Goal: Task Accomplishment & Management: Manage account settings

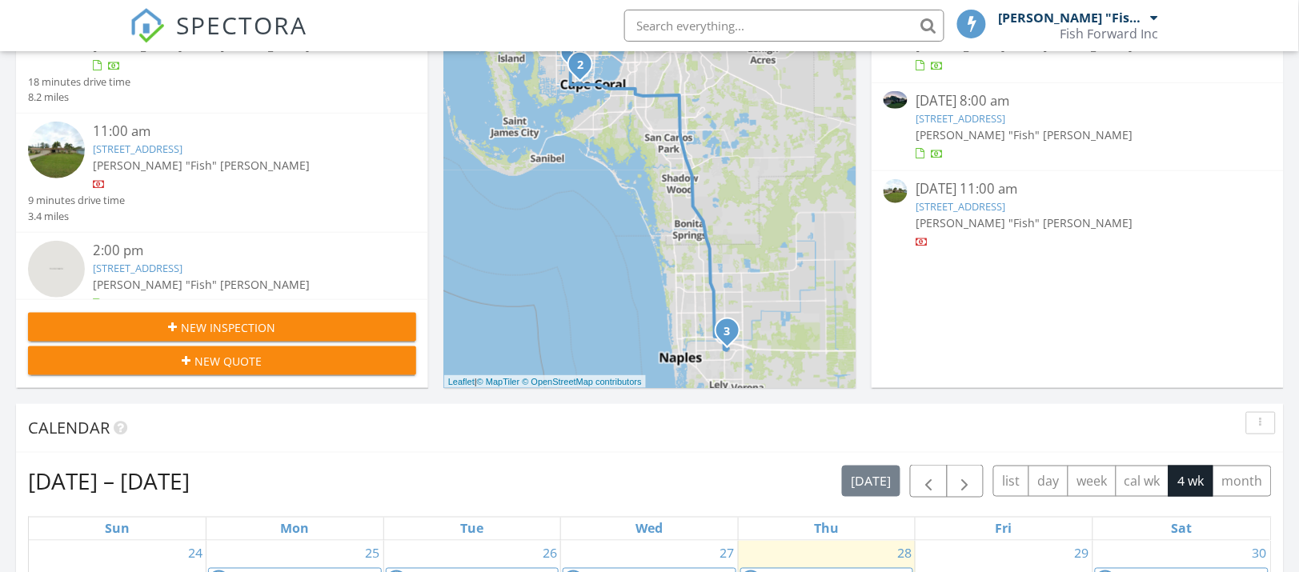
scroll to position [7, 8]
click at [163, 146] on link "339 SE 46th Ln, Cape Coral, FL 33904" at bounding box center [138, 149] width 90 height 14
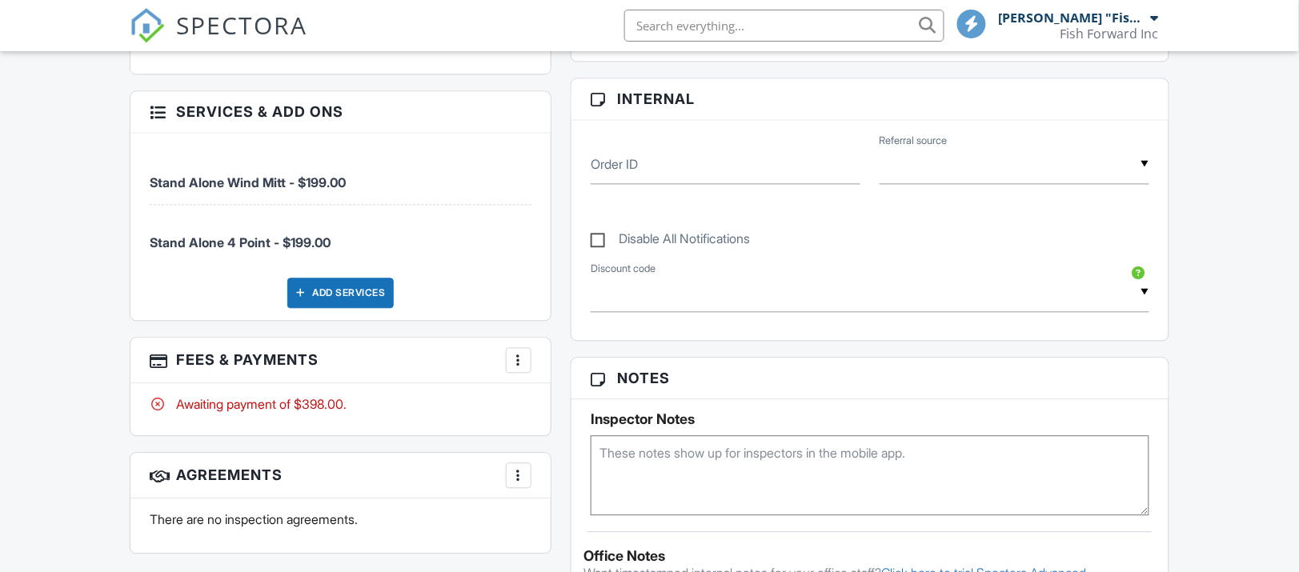
click at [520, 363] on div at bounding box center [519, 361] width 16 height 16
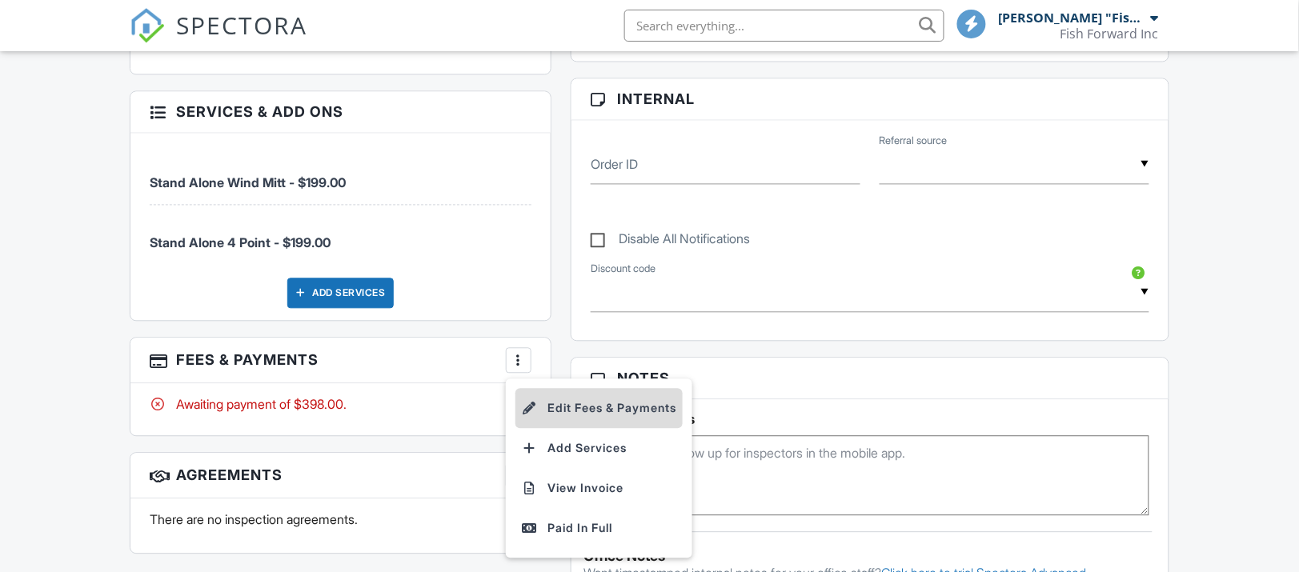
click at [542, 407] on li "Edit Fees & Payments" at bounding box center [599, 409] width 167 height 40
click at [497, 544] on input "199.00" at bounding box center [539, 563] width 110 height 39
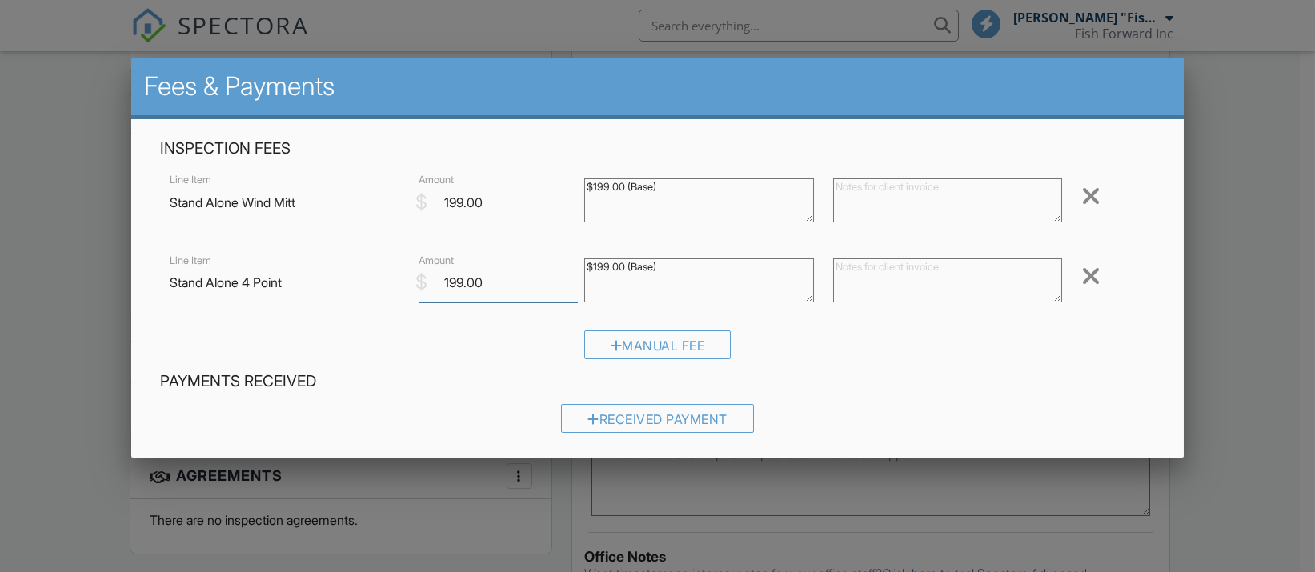
click at [493, 281] on input "199.00" at bounding box center [498, 282] width 159 height 39
type input "1"
click at [487, 196] on input "199.00" at bounding box center [498, 202] width 159 height 39
type input "1"
type input "0"
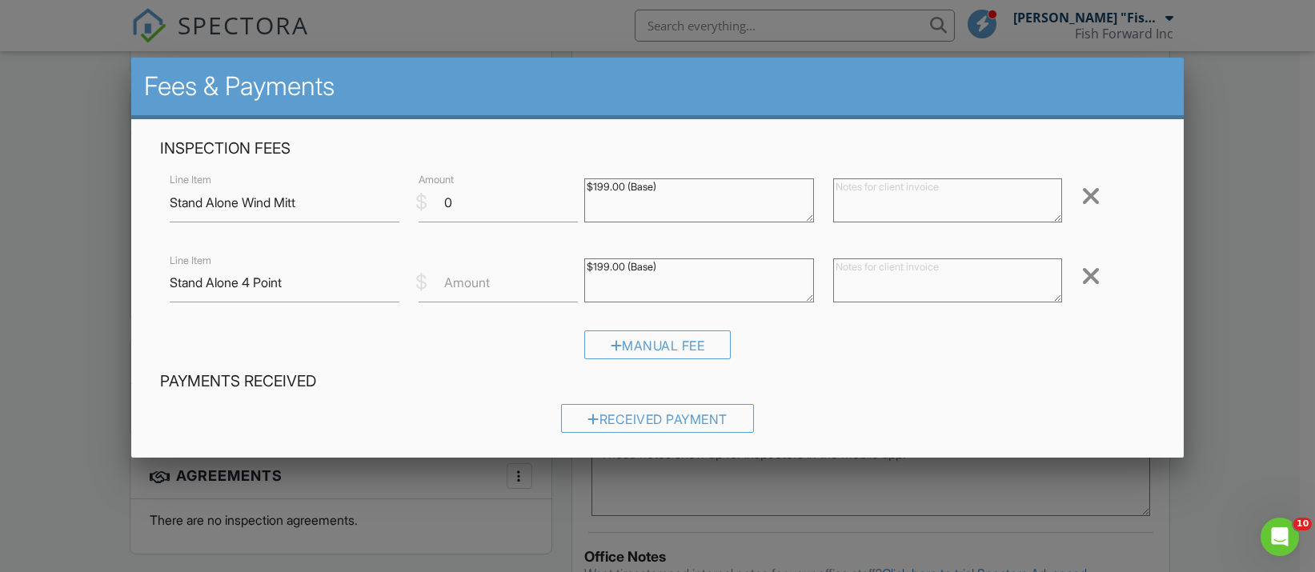
click at [451, 281] on label "Amount" at bounding box center [467, 283] width 46 height 18
click at [451, 281] on input "Amount" at bounding box center [498, 282] width 159 height 39
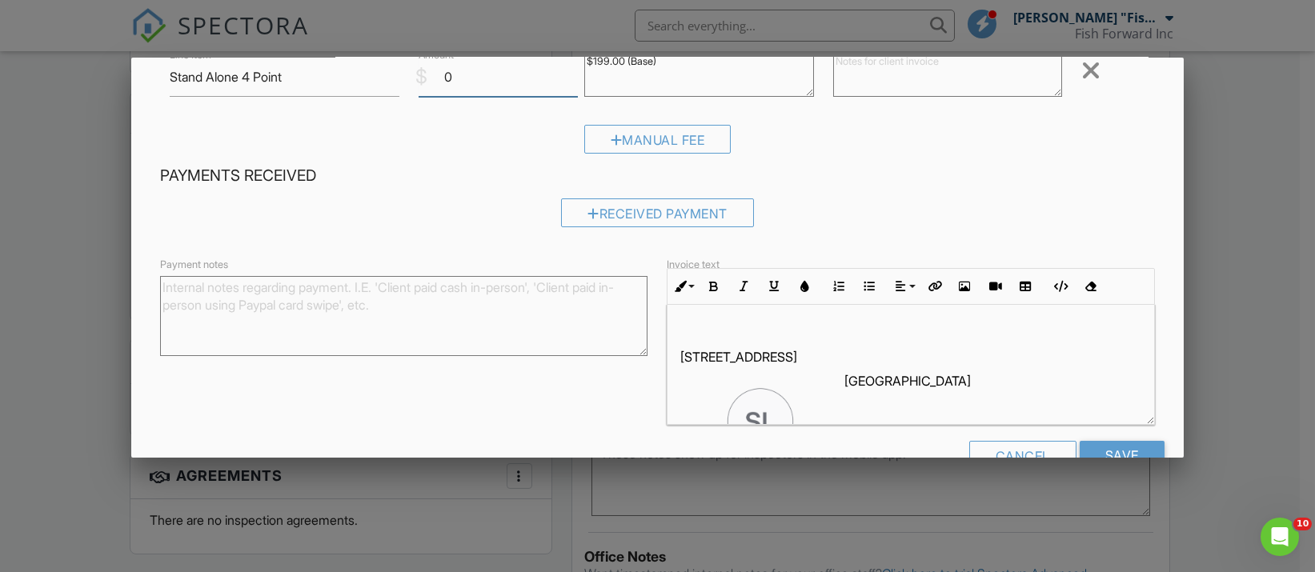
scroll to position [248, 0]
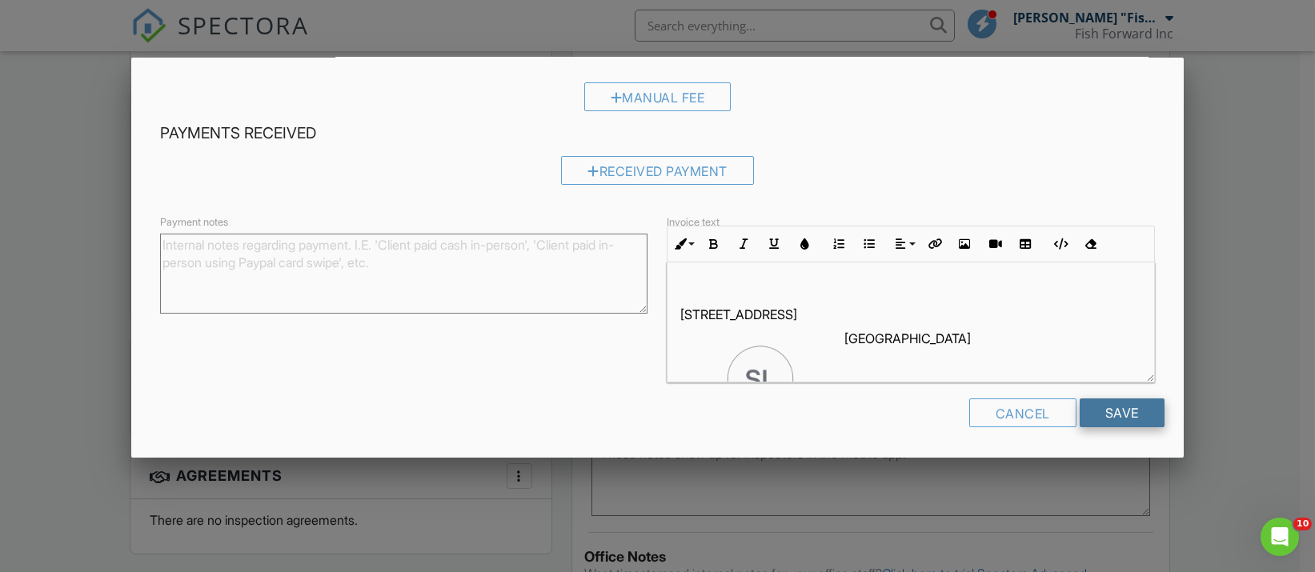
type input "0"
click at [1094, 411] on input "Save" at bounding box center [1122, 413] width 85 height 29
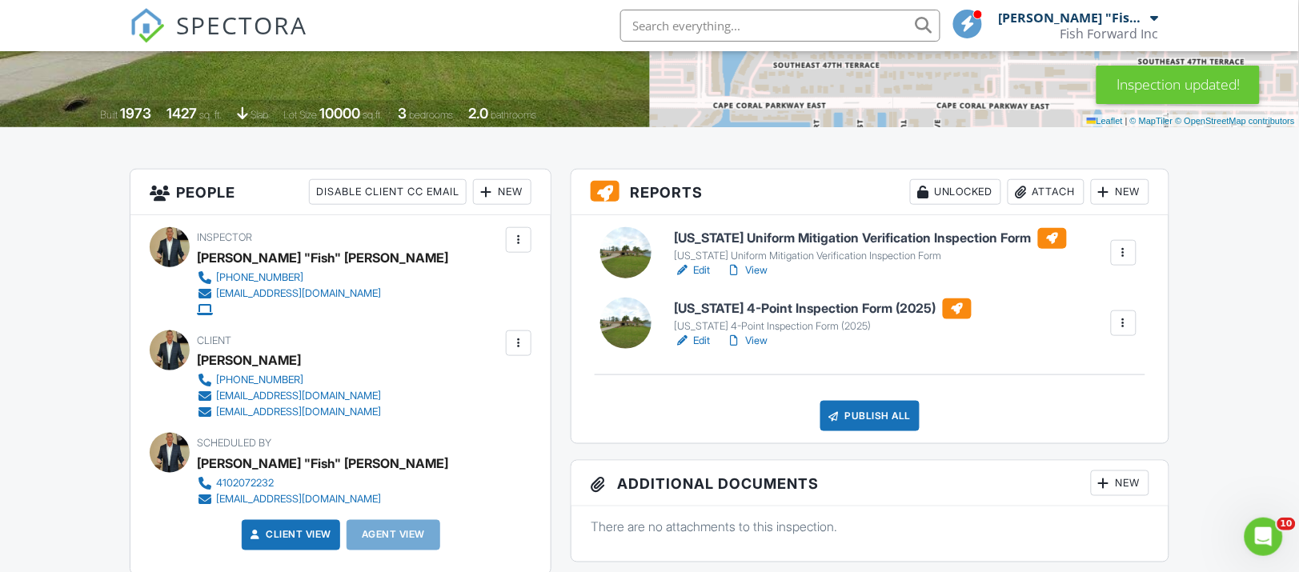
click at [516, 344] on div at bounding box center [519, 343] width 16 height 16
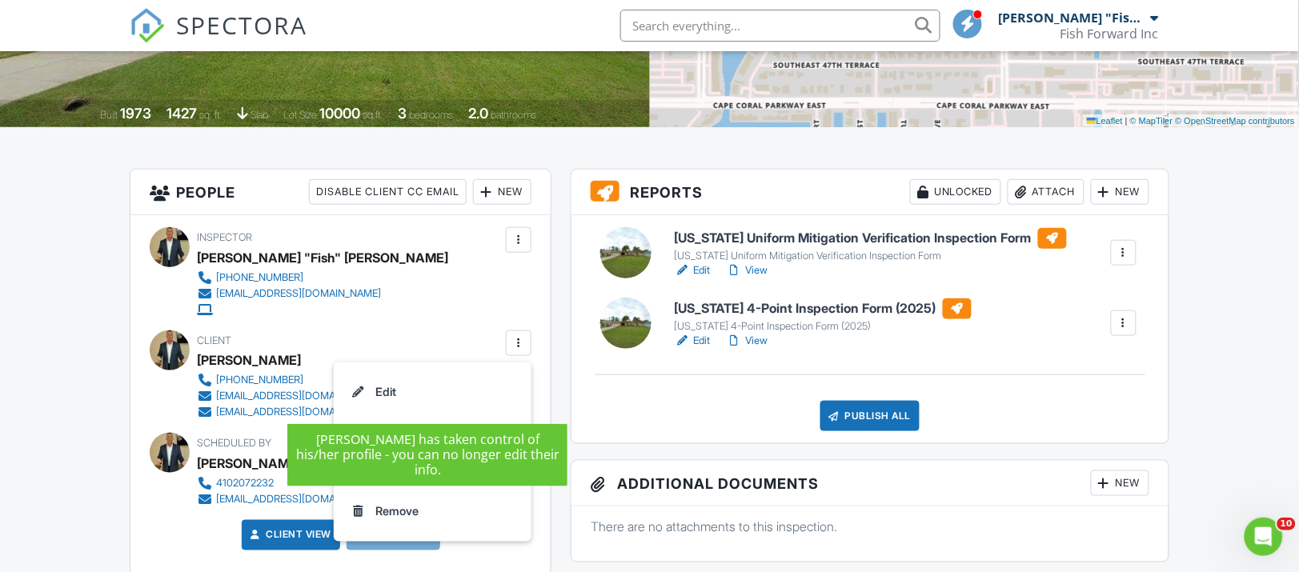
click at [420, 396] on li "Edit" at bounding box center [432, 392] width 179 height 40
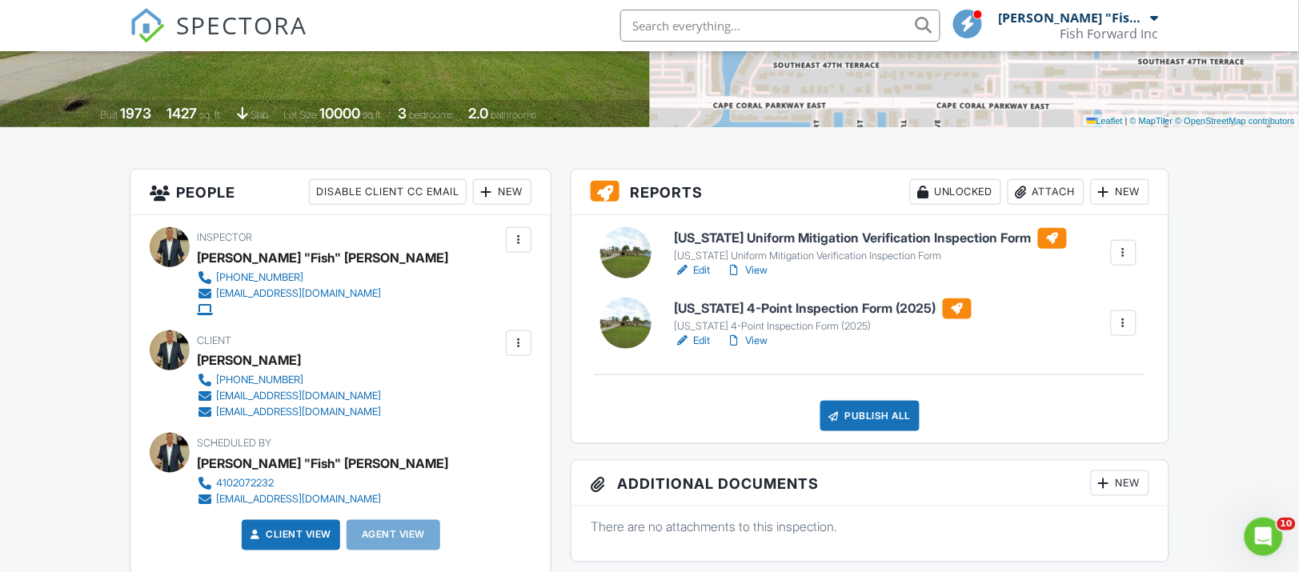
click at [512, 348] on div at bounding box center [519, 343] width 16 height 16
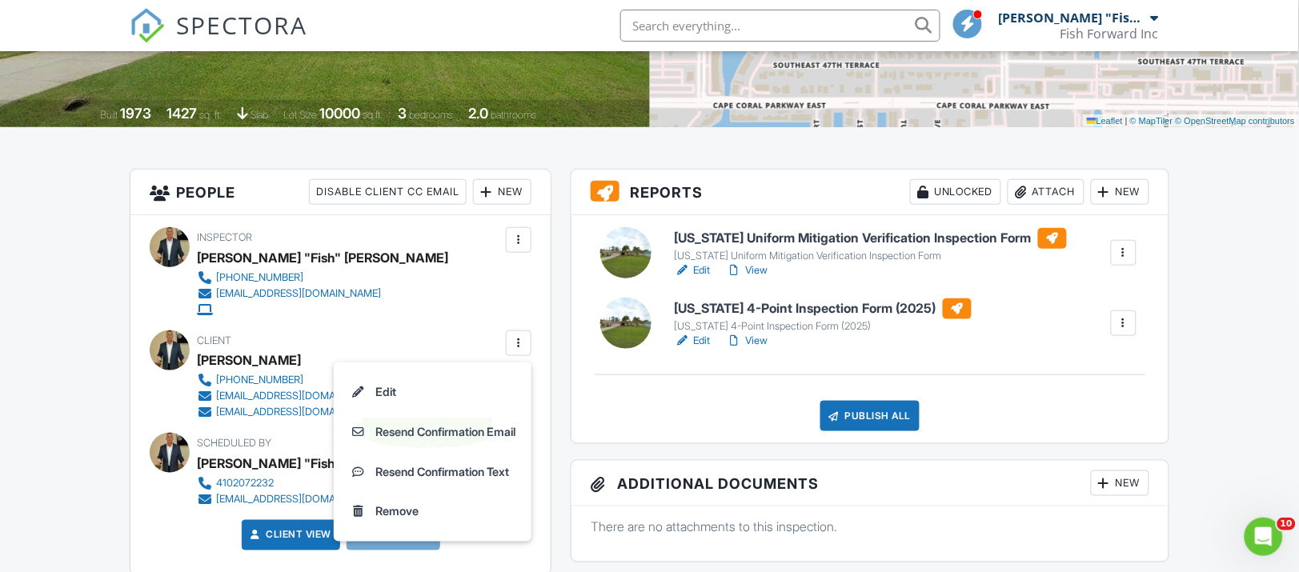
click at [418, 392] on li "Edit" at bounding box center [432, 392] width 179 height 40
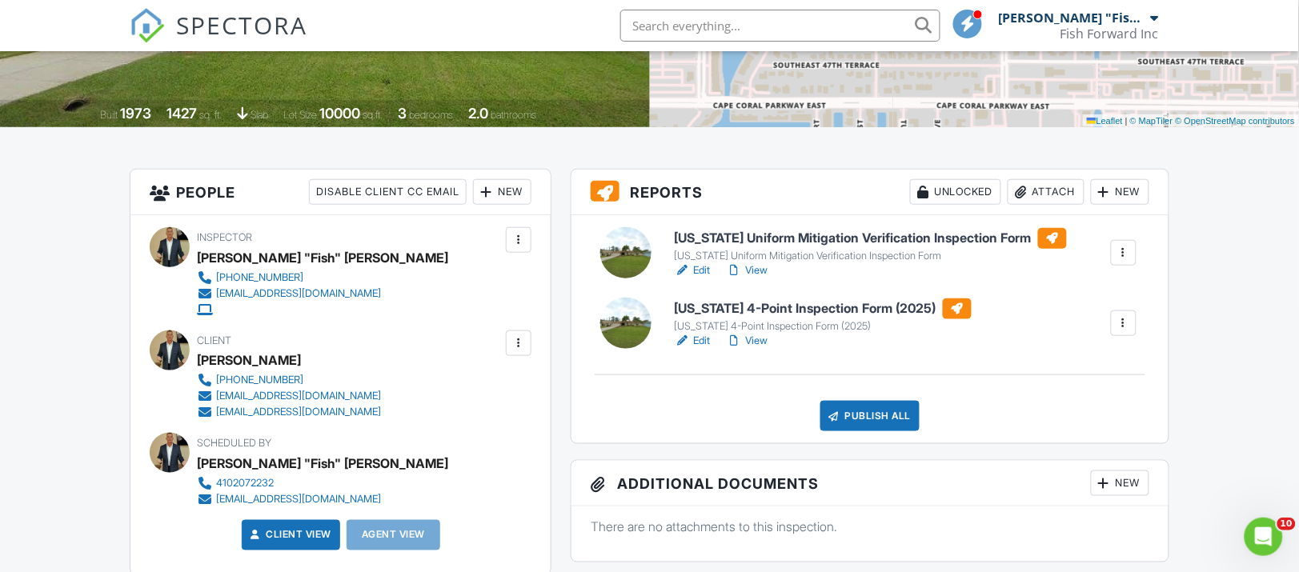
click at [521, 349] on div at bounding box center [519, 343] width 16 height 16
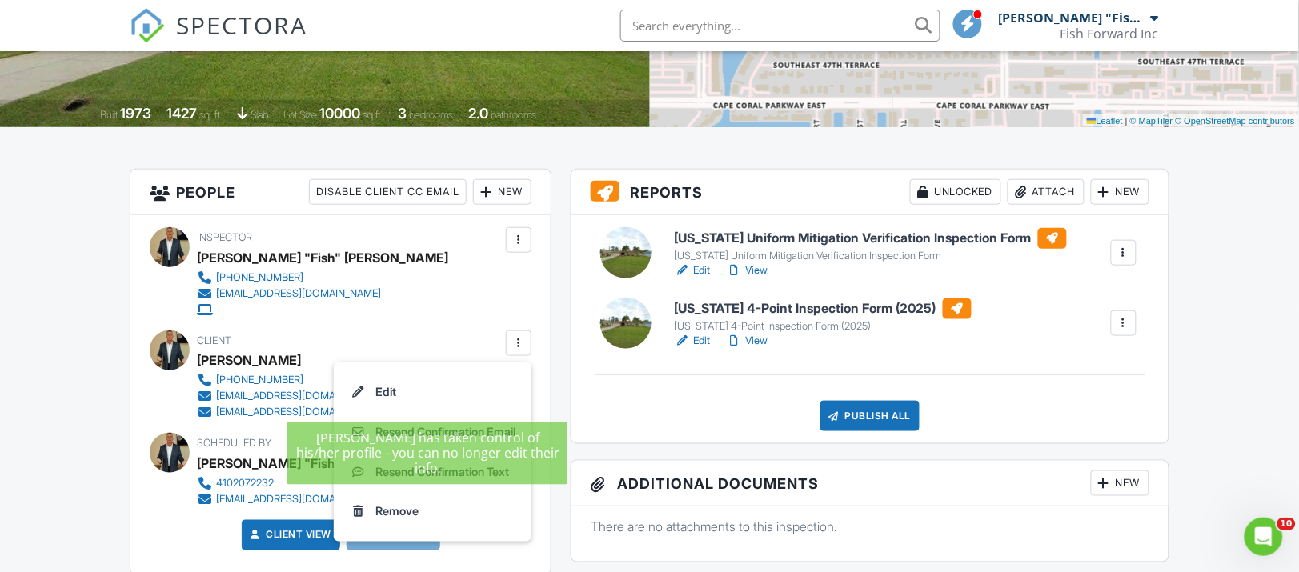
click at [437, 396] on li "Edit" at bounding box center [432, 392] width 179 height 40
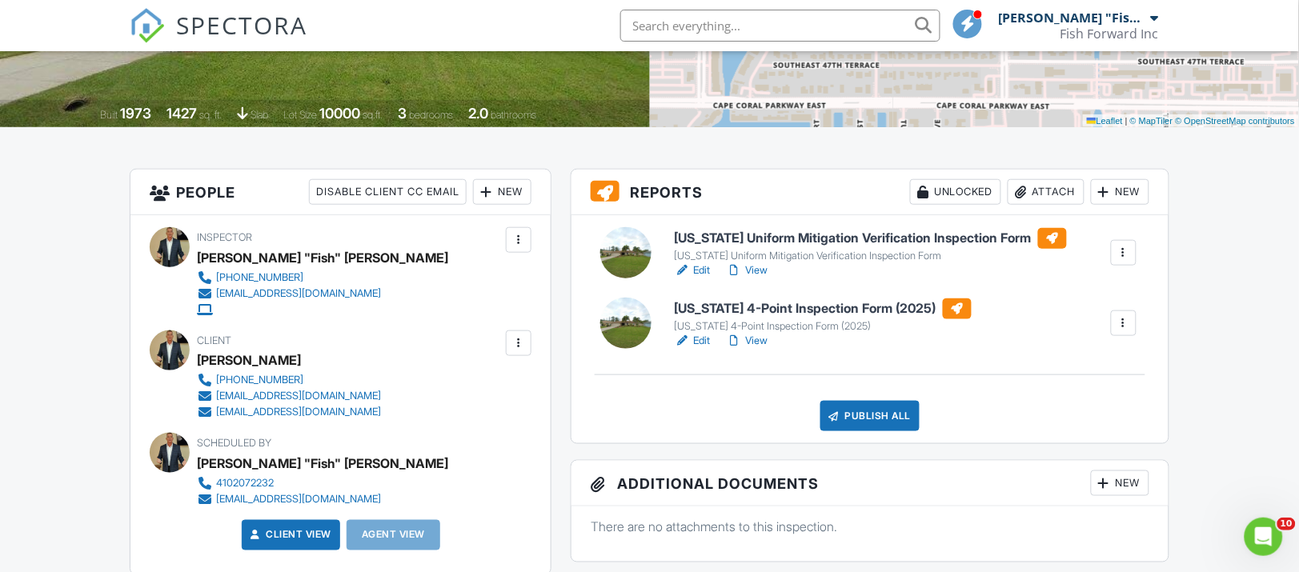
click at [523, 341] on div at bounding box center [519, 343] width 16 height 16
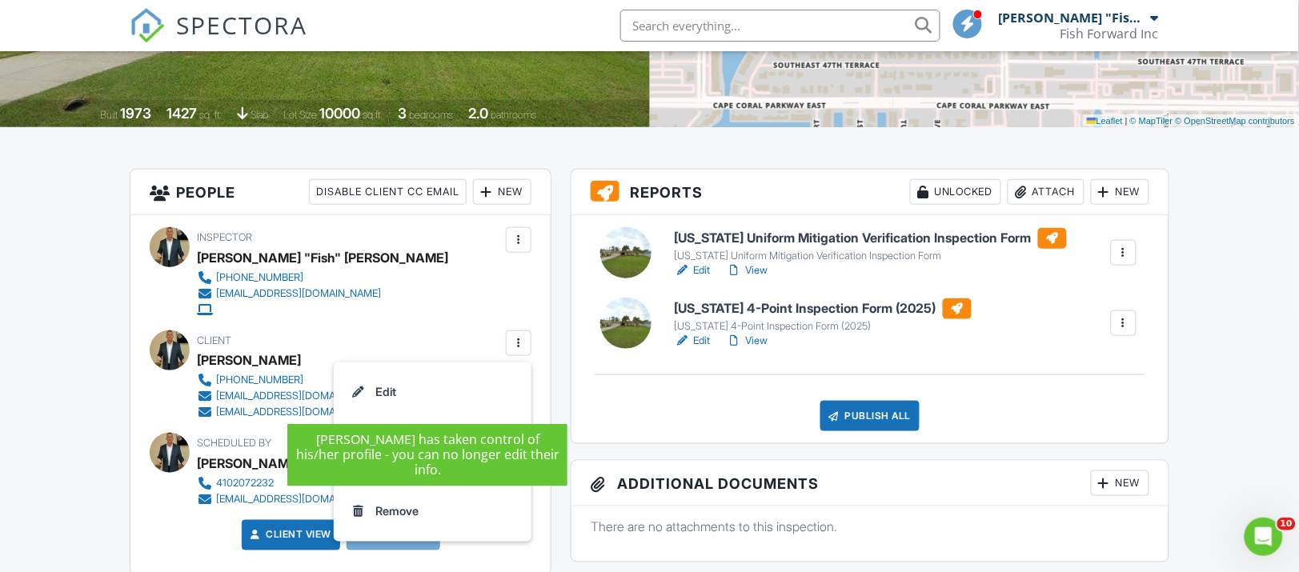
click at [369, 391] on li "Edit" at bounding box center [432, 392] width 179 height 40
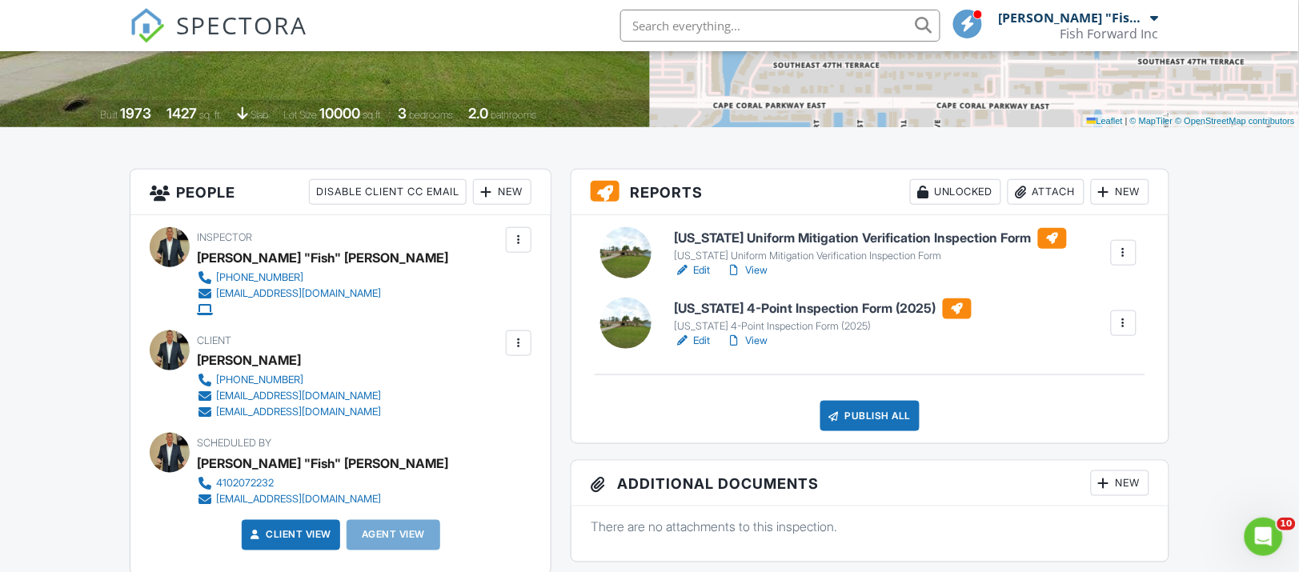
click at [515, 341] on div at bounding box center [519, 343] width 16 height 16
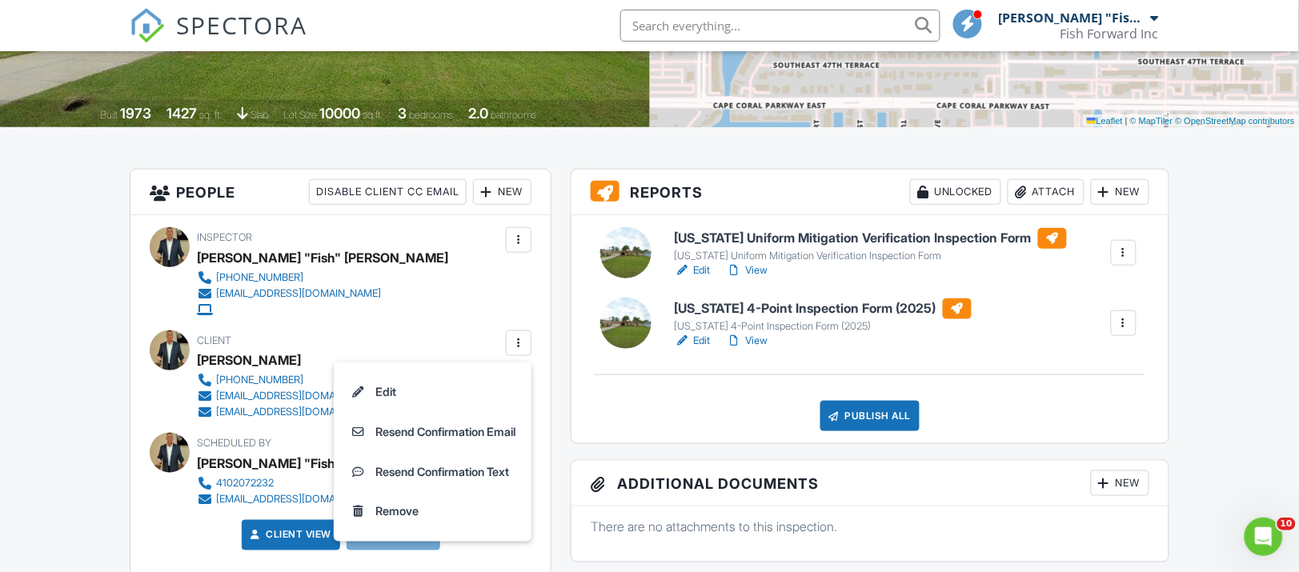
click at [506, 194] on div "New" at bounding box center [502, 192] width 58 height 26
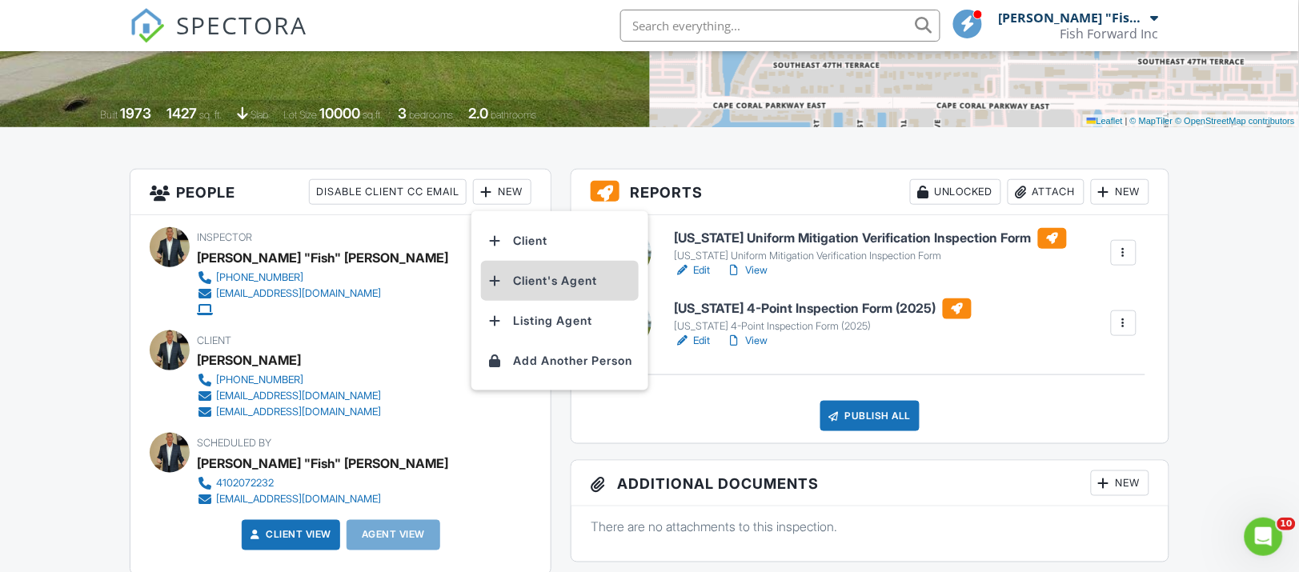
click at [520, 282] on li "Client's Agent" at bounding box center [560, 281] width 158 height 40
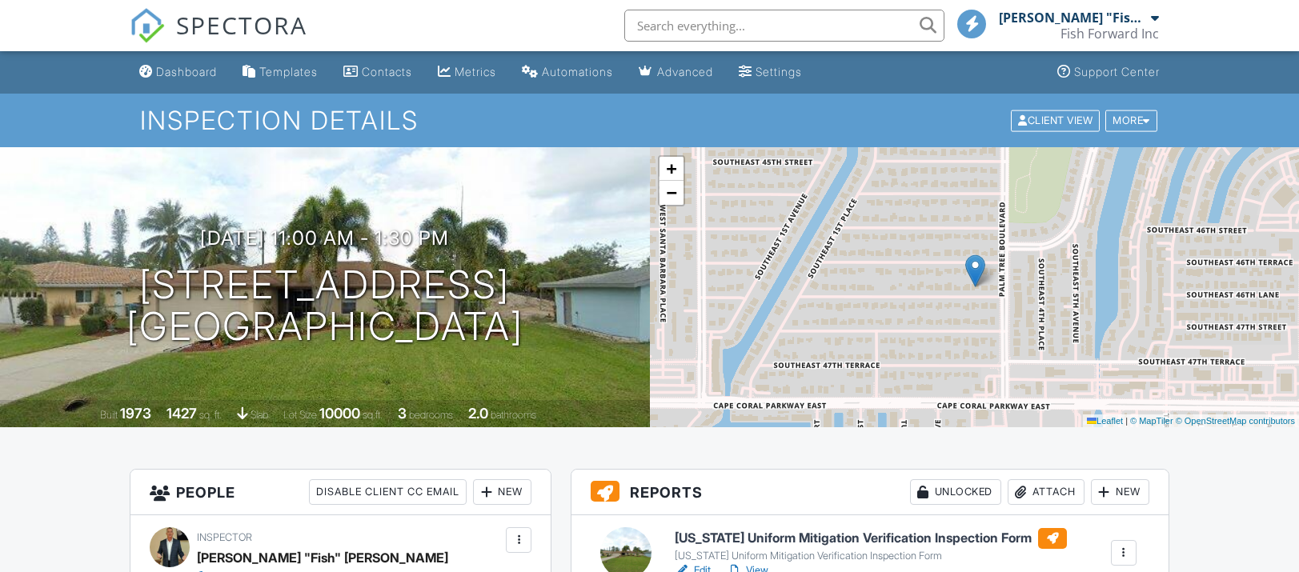
scroll to position [301, 0]
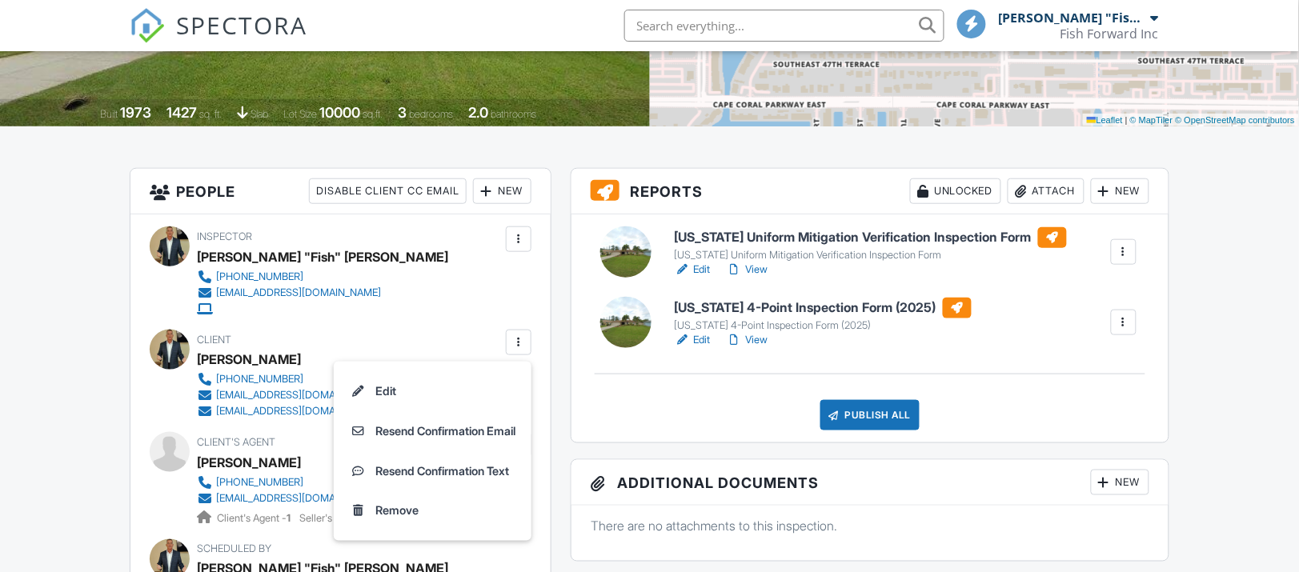
click at [408, 391] on li "Edit" at bounding box center [432, 391] width 179 height 40
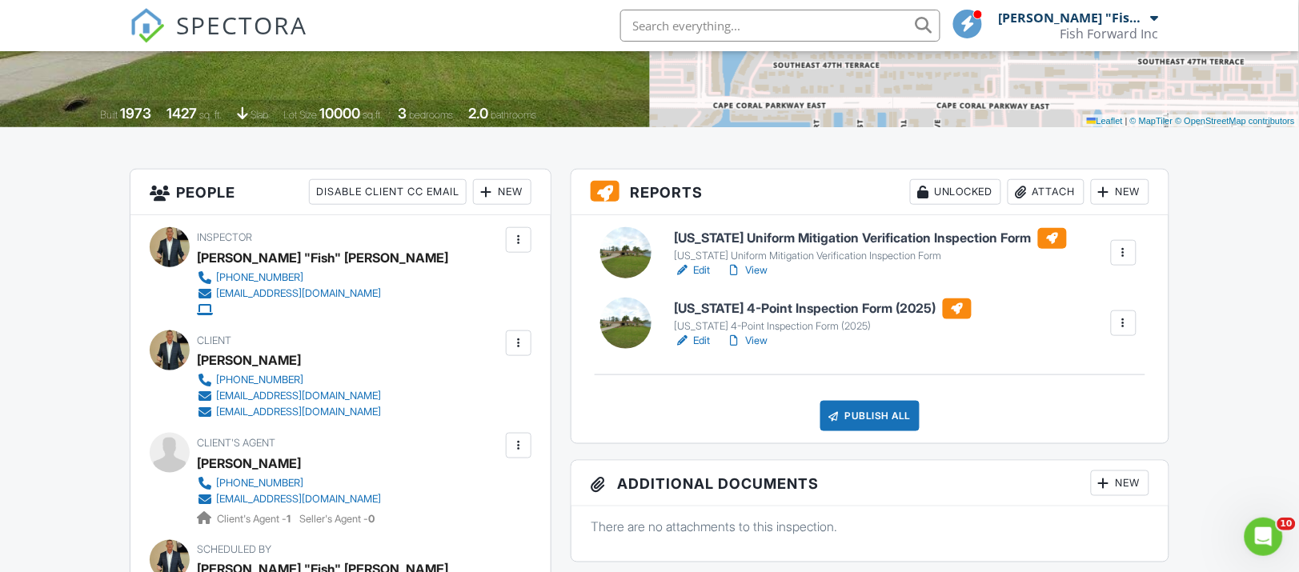
scroll to position [0, 0]
click at [781, 239] on h6 "[US_STATE] Uniform Mitigation Verification Inspection Form" at bounding box center [871, 238] width 392 height 21
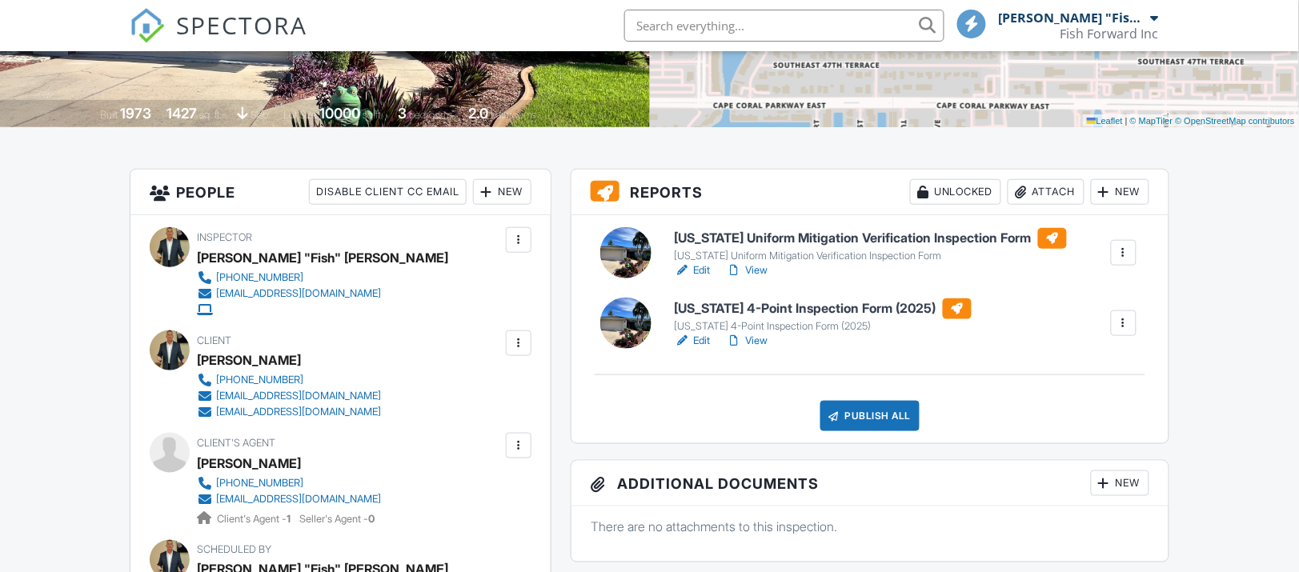
scroll to position [300, 0]
click at [730, 310] on h6 "[US_STATE] 4-Point Inspection Form (2025)" at bounding box center [823, 309] width 297 height 21
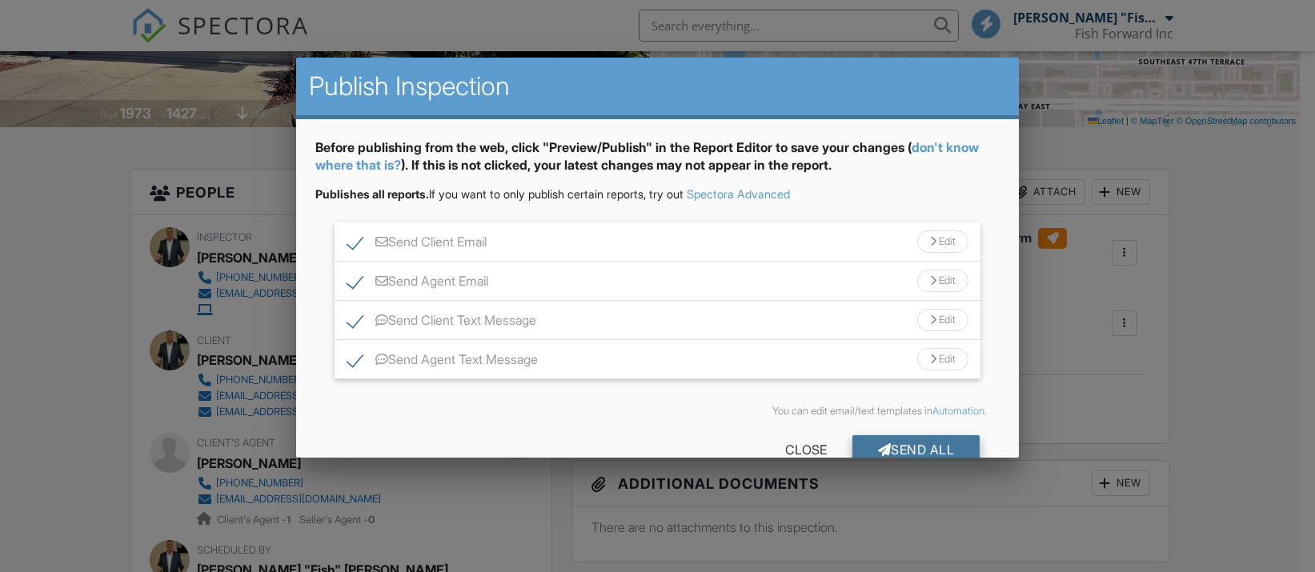
click at [870, 446] on div "Send All" at bounding box center [917, 449] width 128 height 29
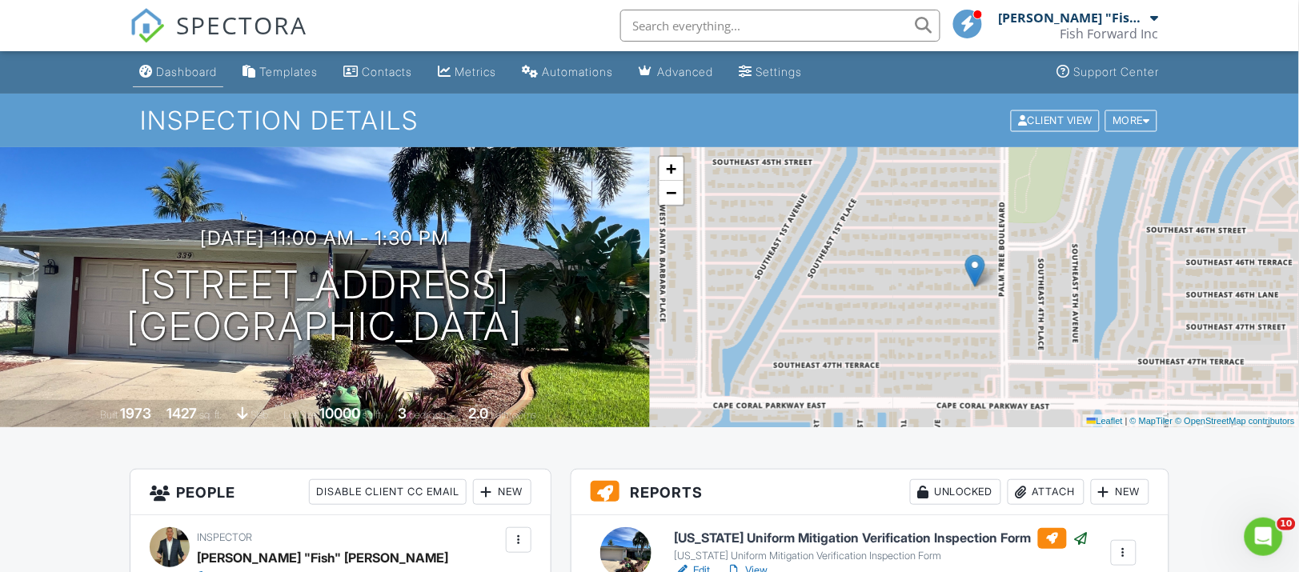
click at [182, 70] on div "Dashboard" at bounding box center [186, 72] width 61 height 14
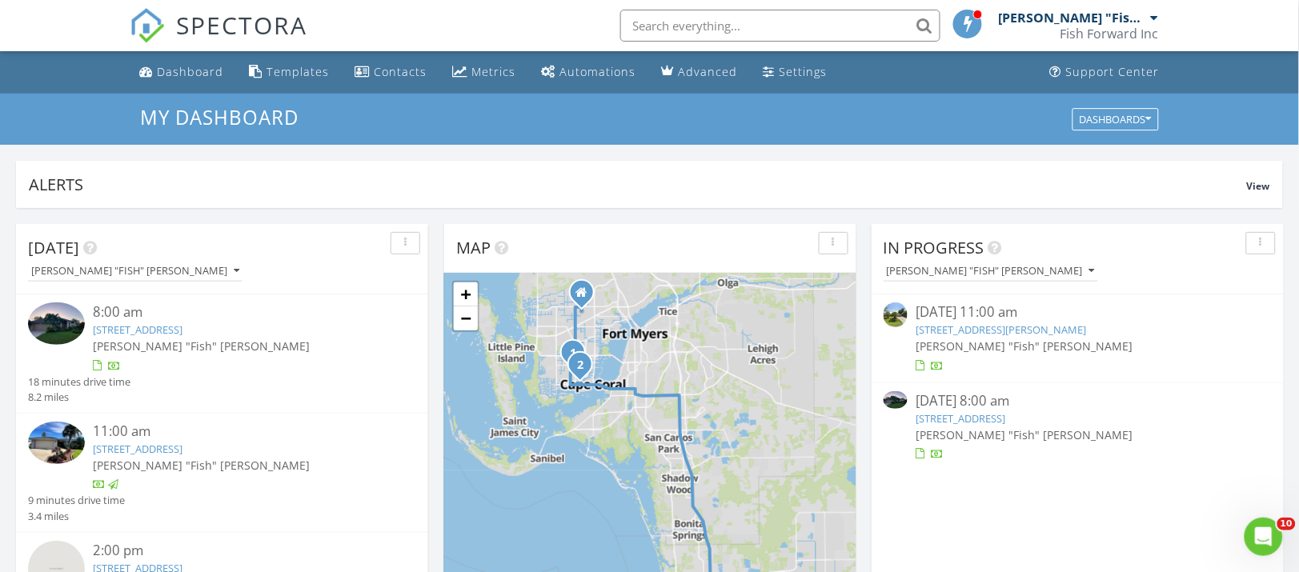
click at [180, 330] on link "[STREET_ADDRESS]" at bounding box center [138, 330] width 90 height 14
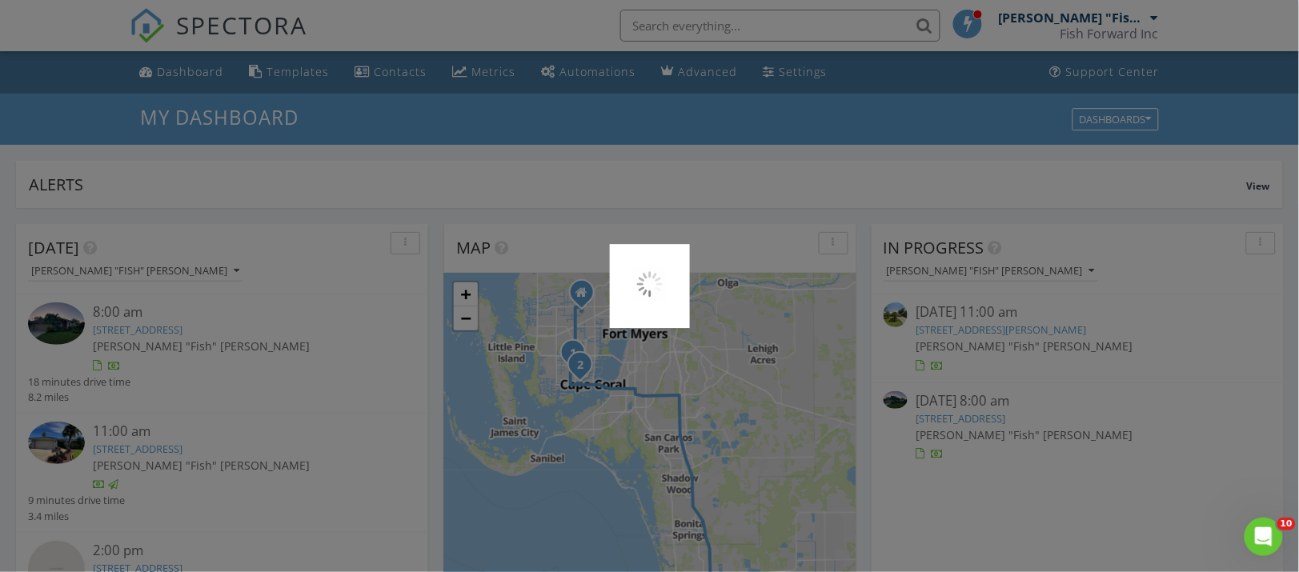
click at [180, 330] on div at bounding box center [649, 286] width 1299 height 572
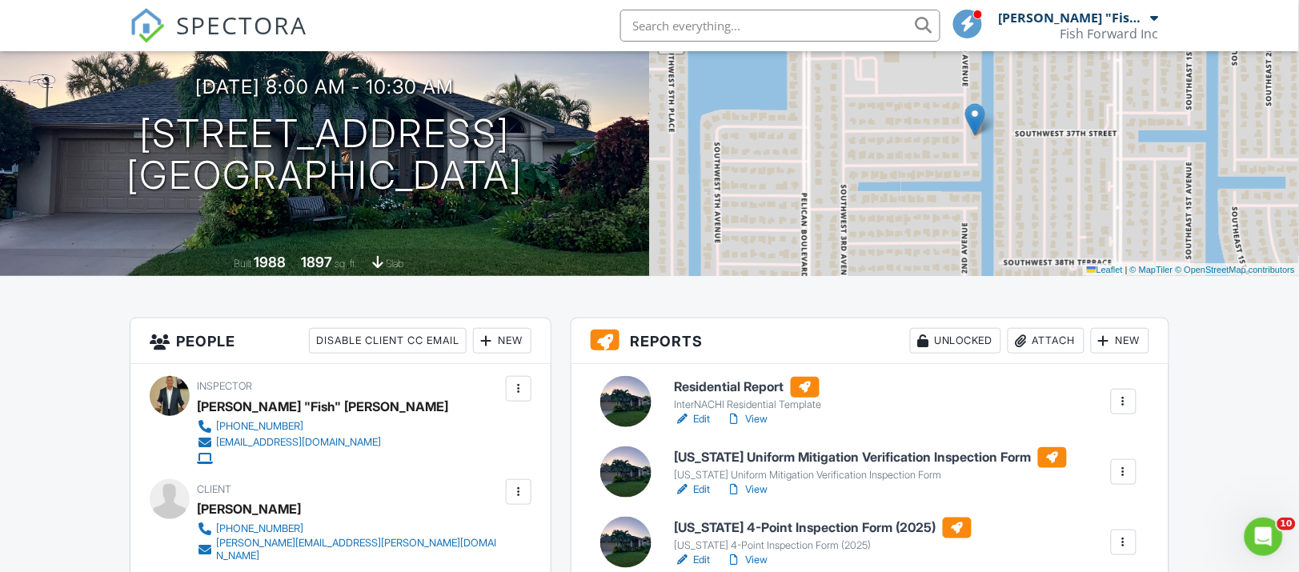
scroll to position [200, 0]
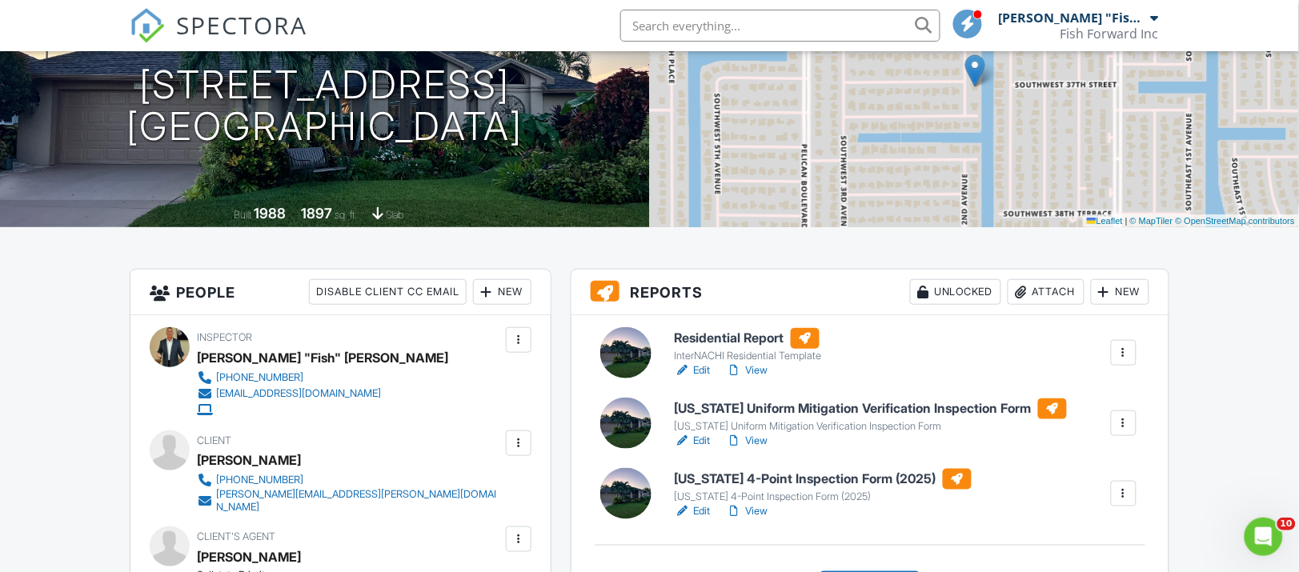
click at [717, 339] on h6 "Residential Report" at bounding box center [748, 338] width 147 height 21
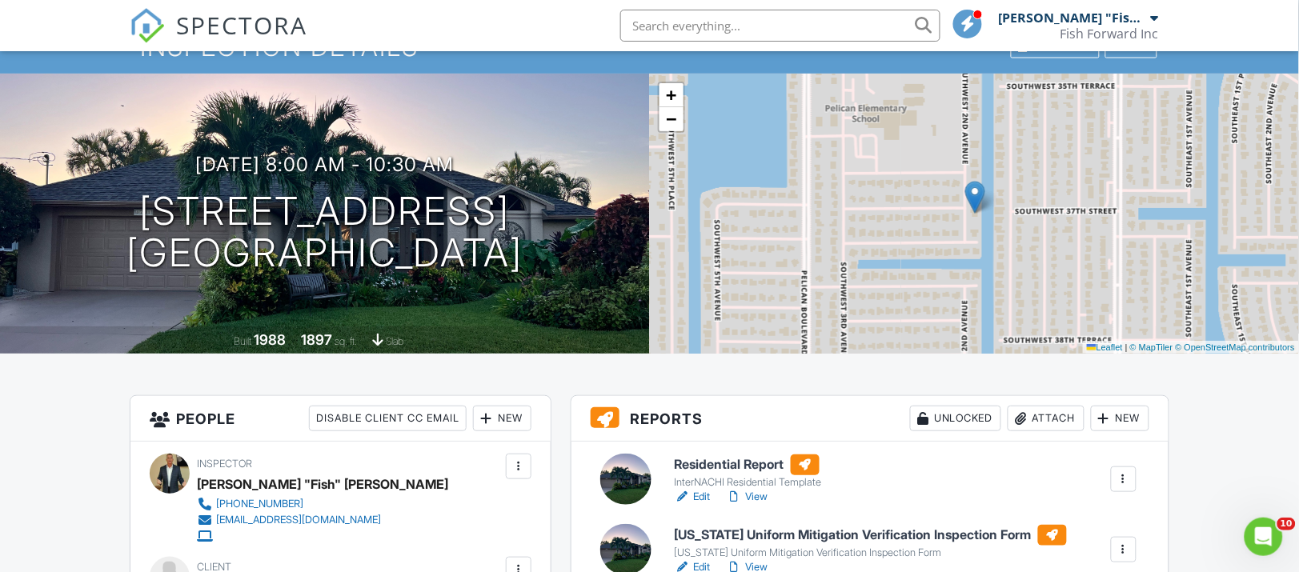
scroll to position [200, 0]
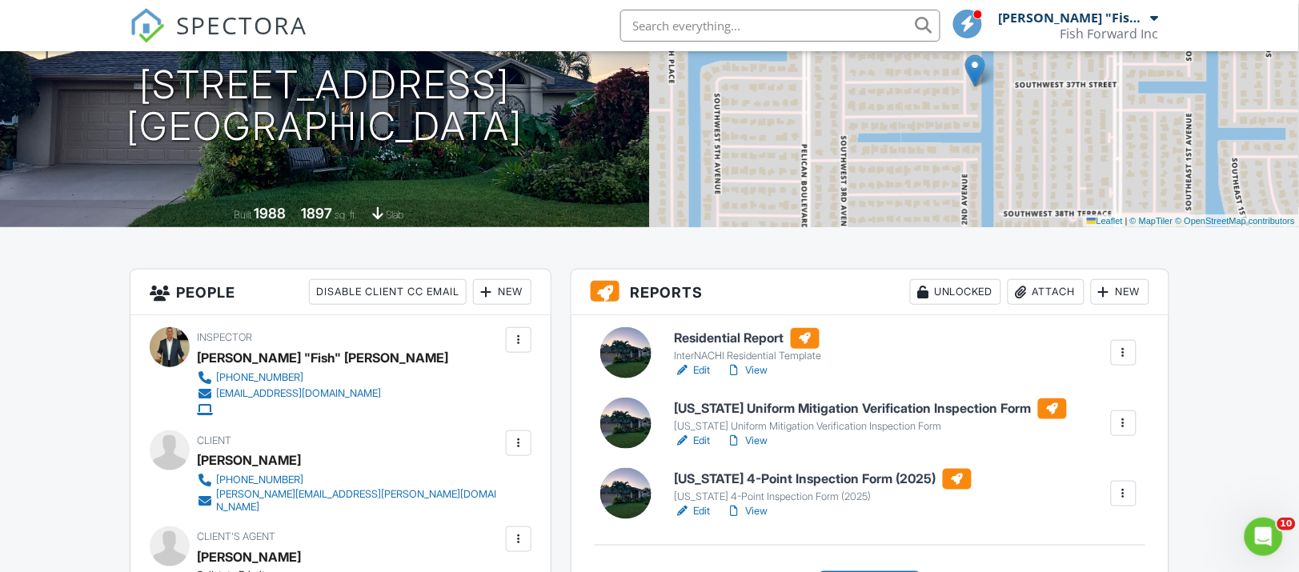
click at [749, 414] on h6 "[US_STATE] Uniform Mitigation Verification Inspection Form" at bounding box center [871, 409] width 392 height 21
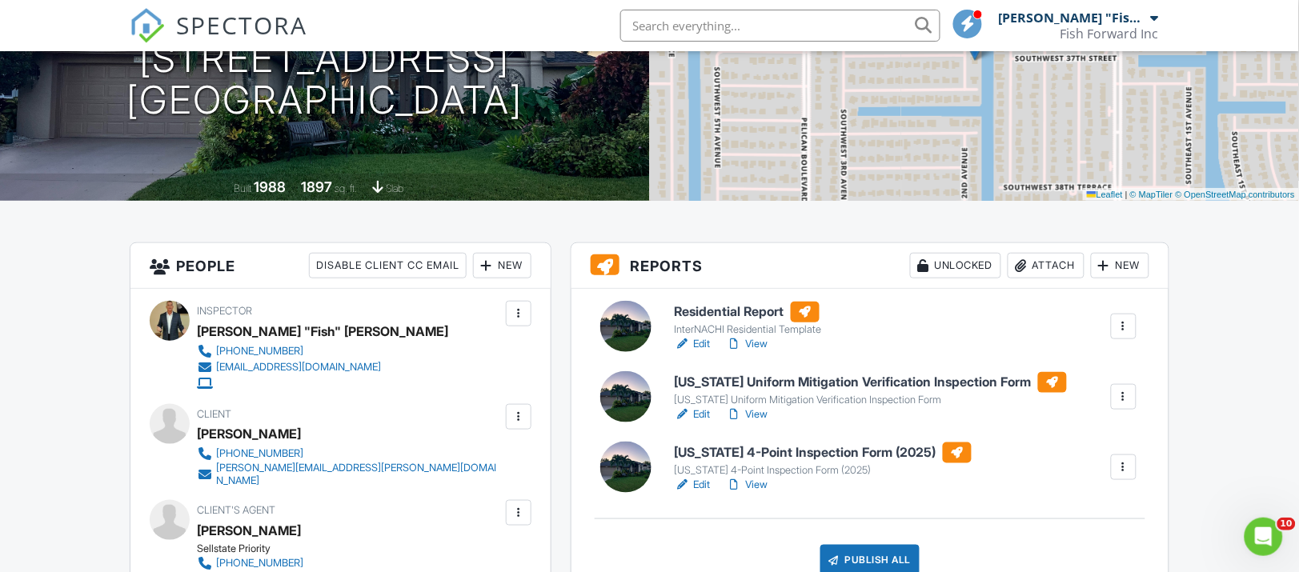
scroll to position [300, 0]
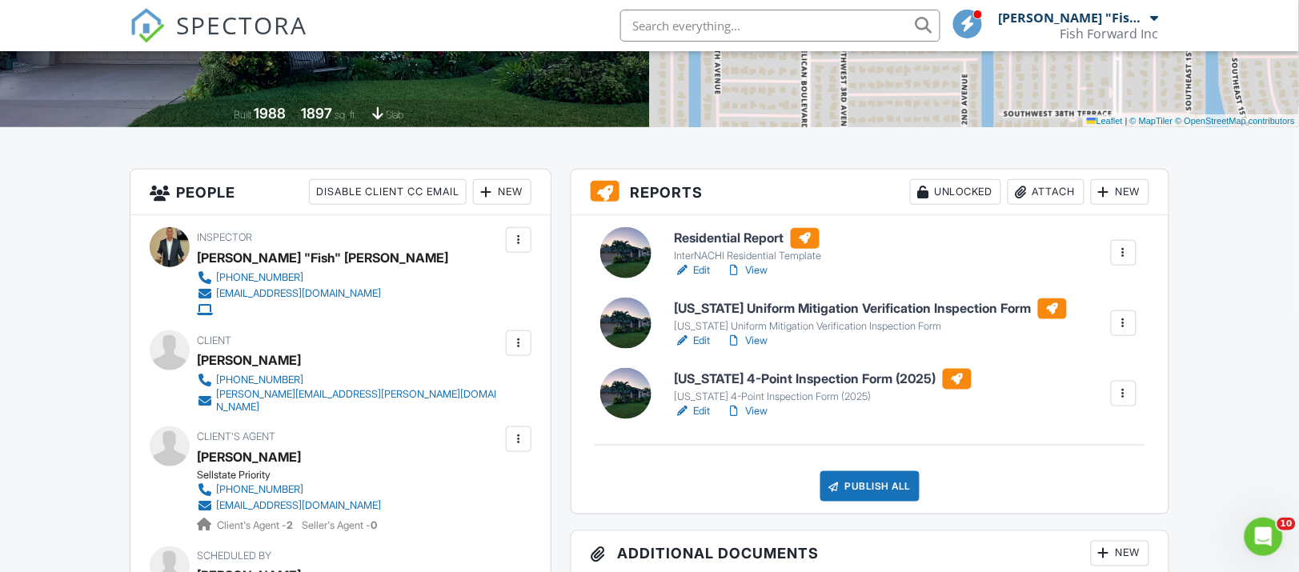
click at [756, 381] on h6 "[US_STATE] 4-Point Inspection Form (2025)" at bounding box center [823, 379] width 297 height 21
click at [855, 484] on div "Publish All" at bounding box center [871, 487] width 100 height 30
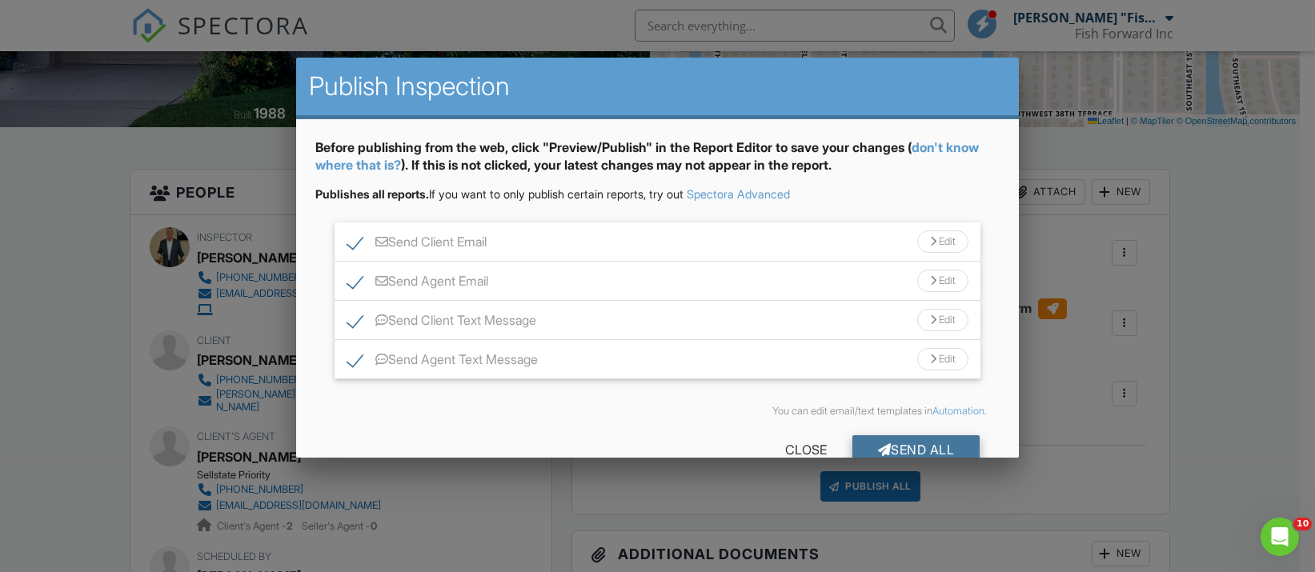
click at [892, 448] on div "Send All" at bounding box center [917, 449] width 128 height 29
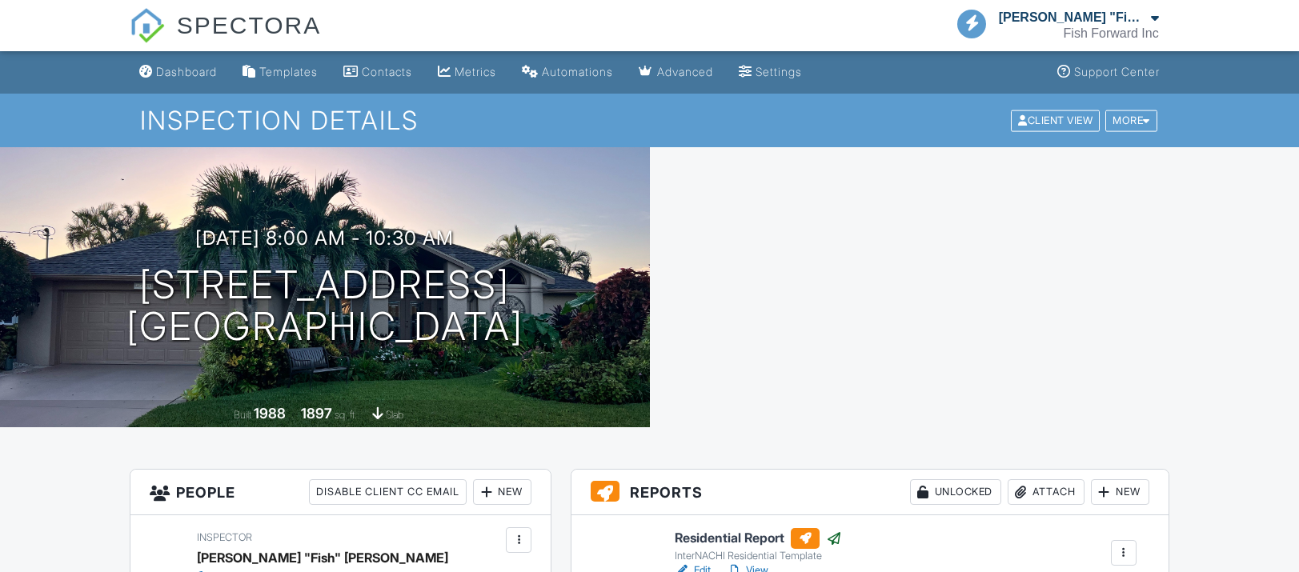
click at [196, 65] on div "Dashboard" at bounding box center [186, 72] width 61 height 14
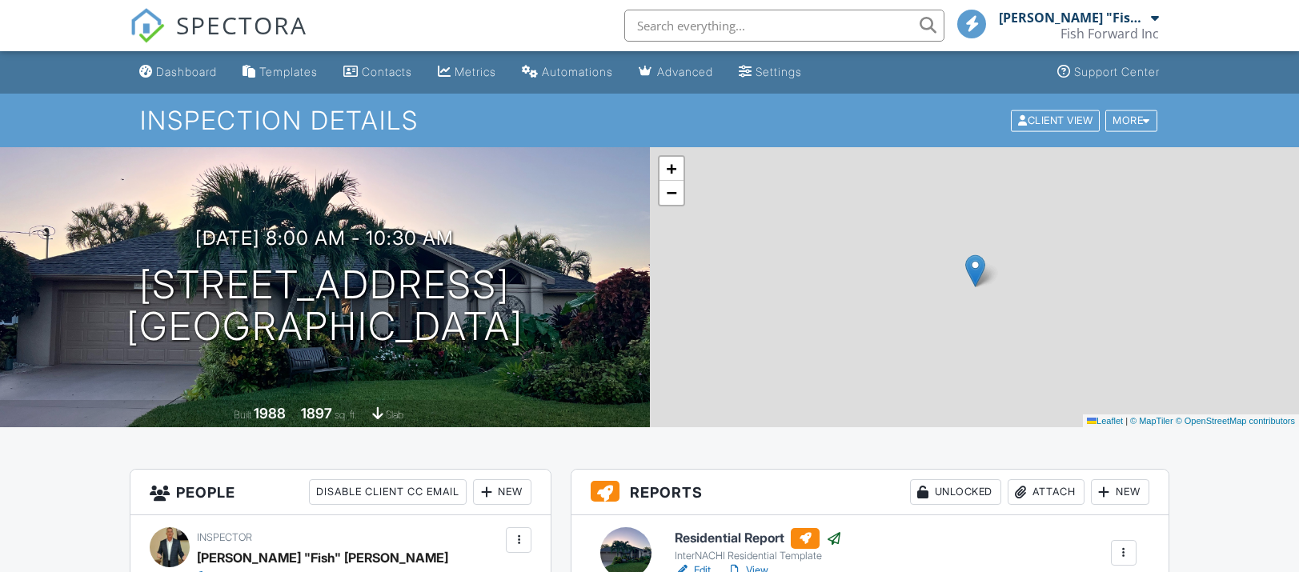
scroll to position [2, 0]
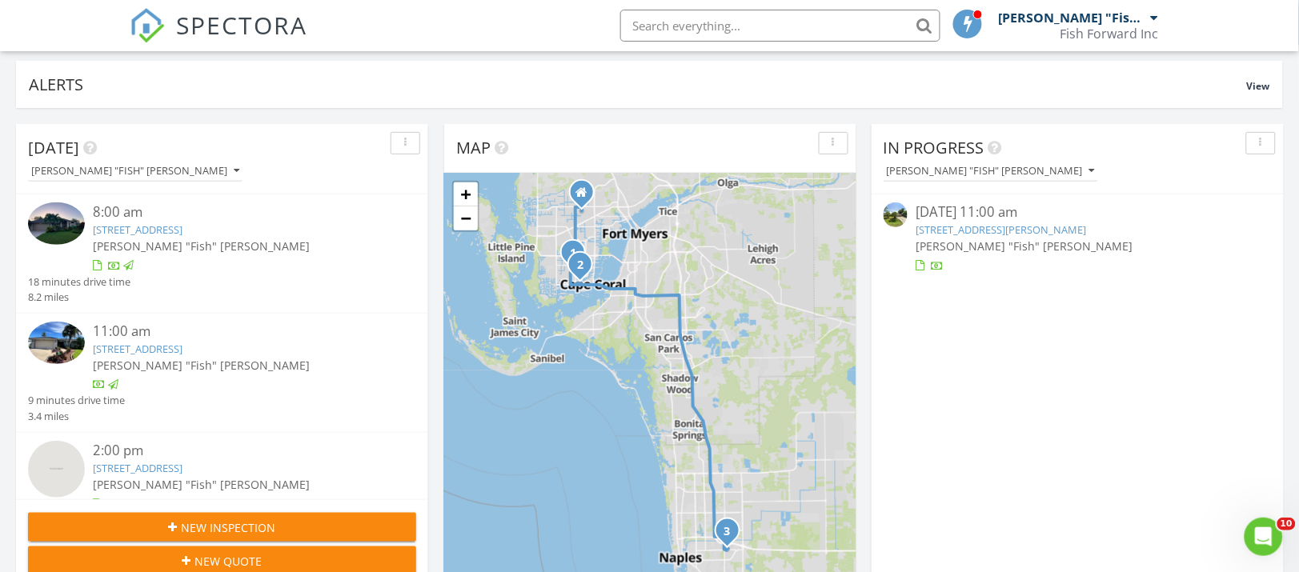
click at [151, 349] on link "339 SE 46th Ln, Cape Coral, FL 33904" at bounding box center [138, 349] width 90 height 14
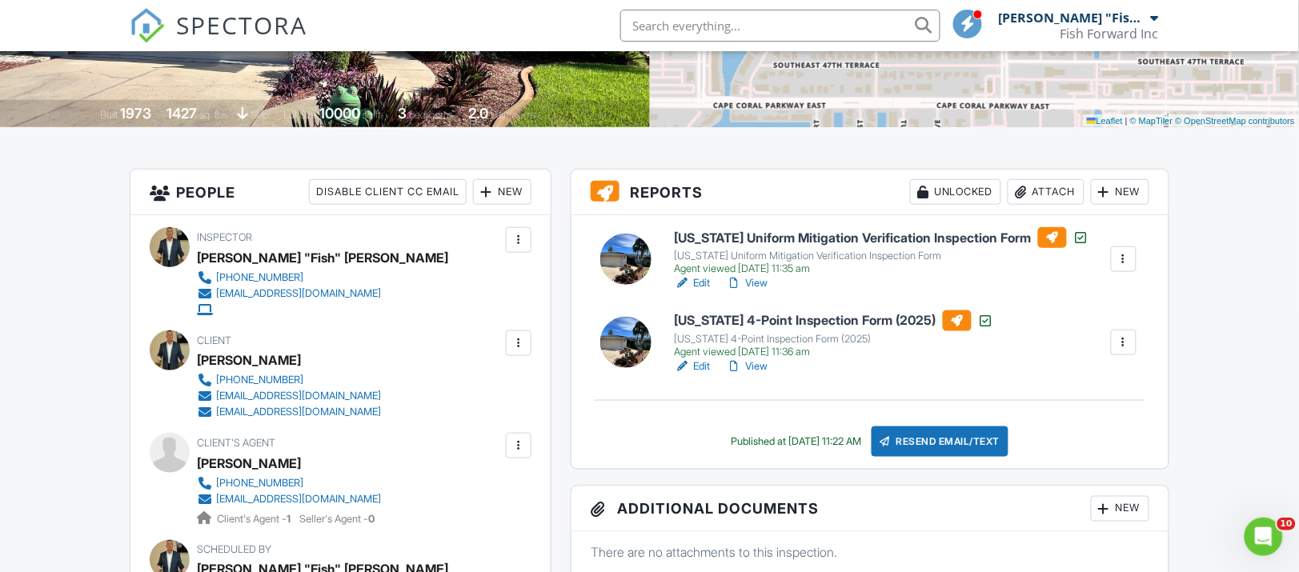
click at [933, 443] on div "Resend Email/Text" at bounding box center [941, 442] width 138 height 30
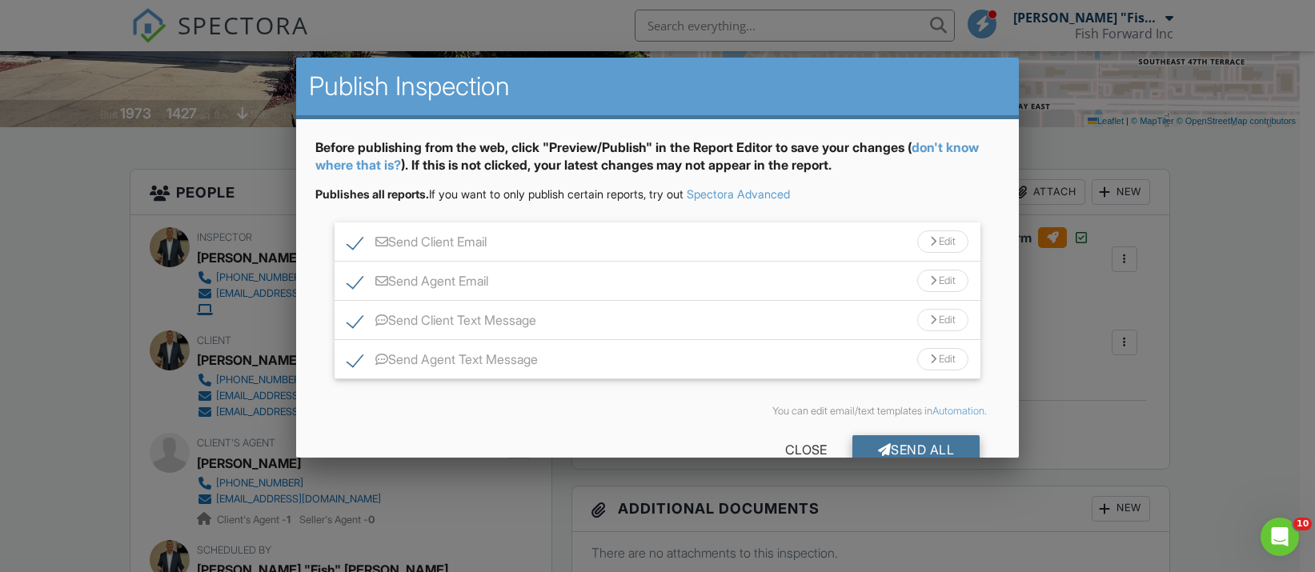
click at [929, 441] on div "Send All" at bounding box center [917, 449] width 128 height 29
